Goal: Information Seeking & Learning: Learn about a topic

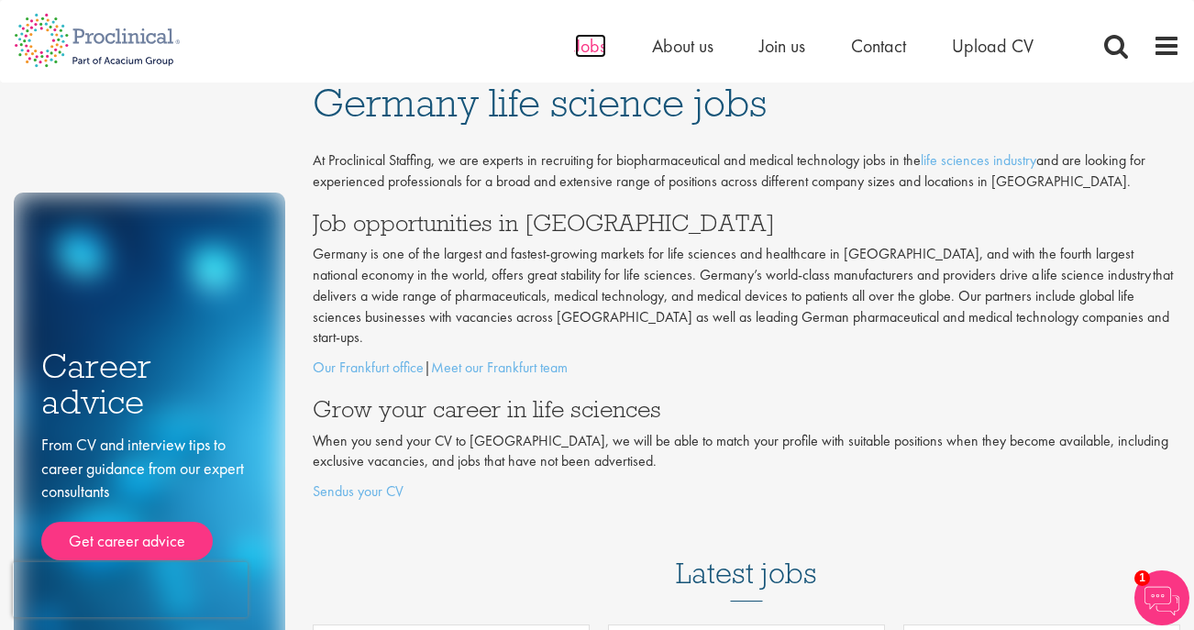
click at [592, 46] on span "Jobs" at bounding box center [590, 46] width 31 height 24
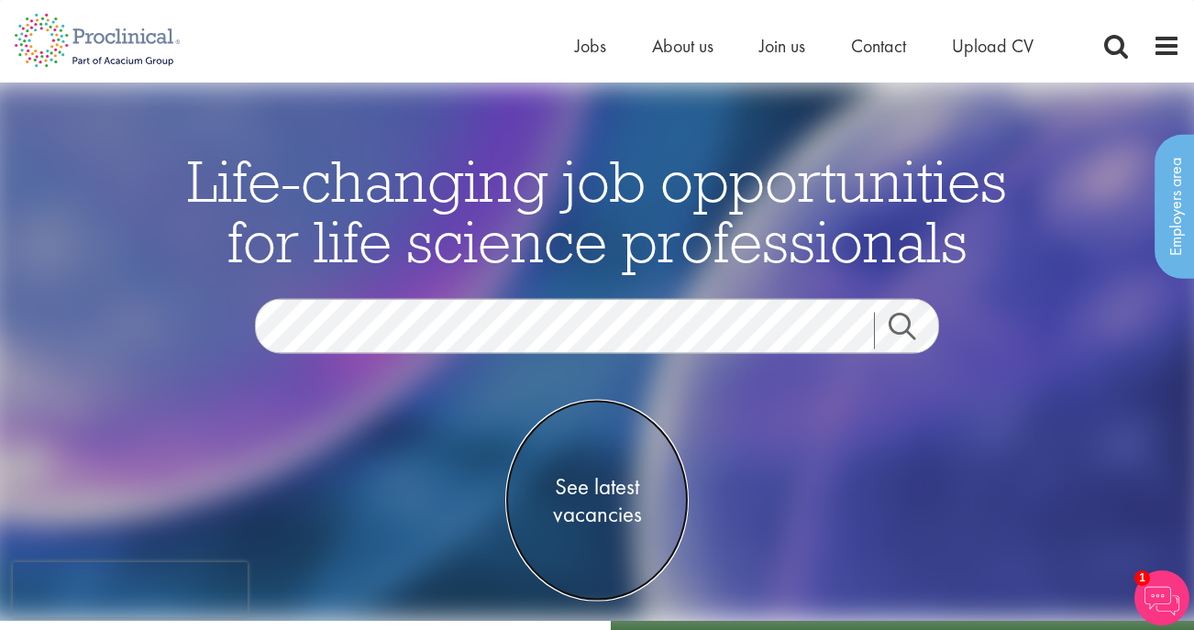
click at [605, 491] on span "See latest vacancies" at bounding box center [596, 499] width 183 height 55
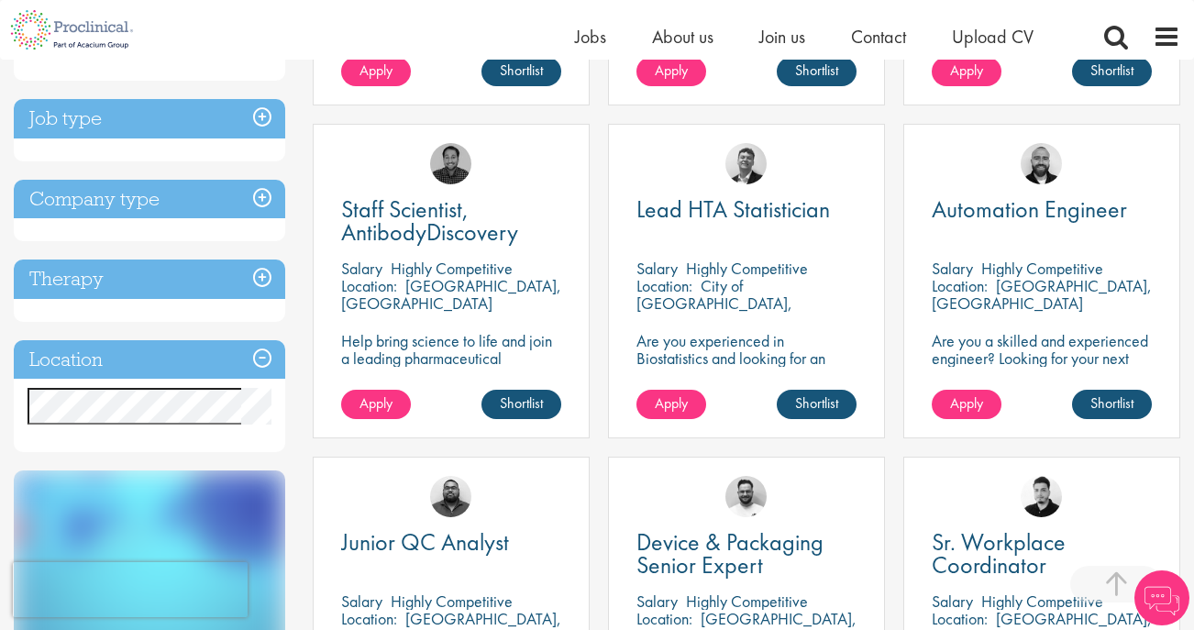
scroll to position [680, 0]
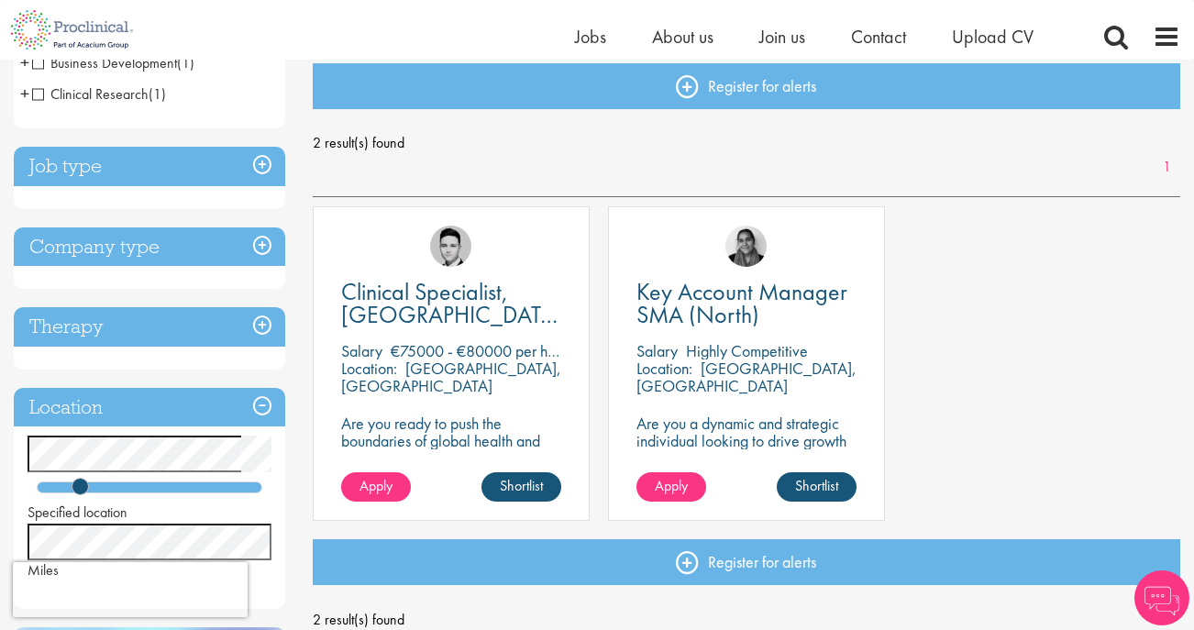
scroll to position [195, 0]
